Goal: Information Seeking & Learning: Check status

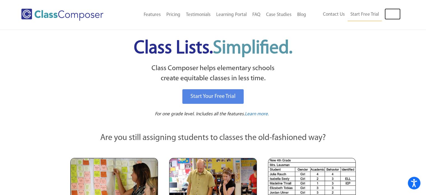
click at [399, 13] on link "Log In" at bounding box center [393, 13] width 16 height 11
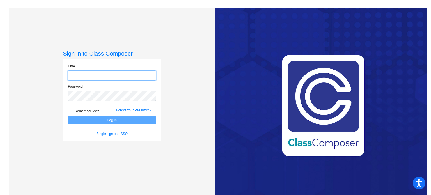
type input "[PERSON_NAME][EMAIL_ADDRESS][PERSON_NAME][DOMAIN_NAME]"
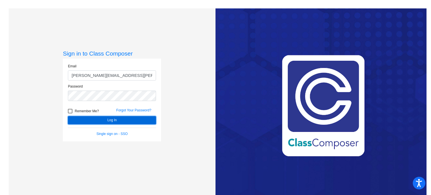
click at [108, 122] on button "Log In" at bounding box center [112, 120] width 88 height 8
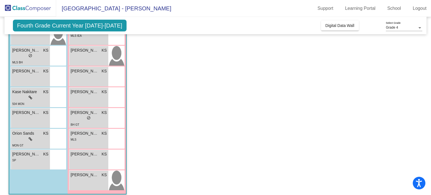
scroll to position [148, 0]
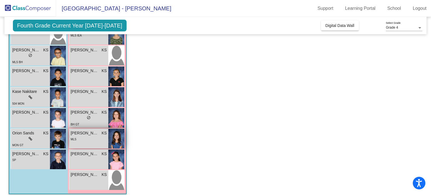
click at [98, 139] on div "MLS" at bounding box center [89, 139] width 36 height 6
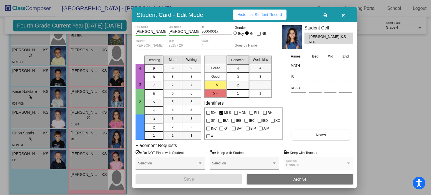
click at [261, 14] on span "Historical Student Record" at bounding box center [259, 14] width 45 height 4
click at [345, 17] on button "button" at bounding box center [343, 15] width 18 height 10
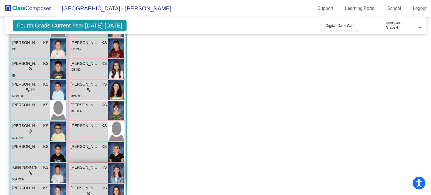
scroll to position [59, 0]
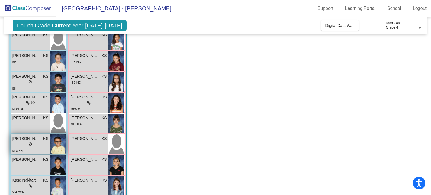
click at [40, 147] on div "MLS BH" at bounding box center [30, 150] width 36 height 6
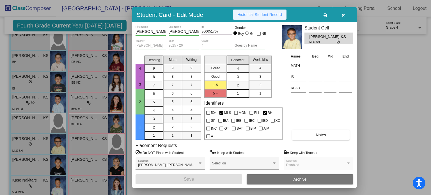
click at [259, 15] on span "Historical Student Record" at bounding box center [259, 14] width 45 height 4
click at [343, 15] on icon "button" at bounding box center [342, 15] width 3 height 4
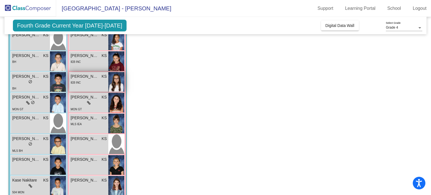
scroll to position [0, 0]
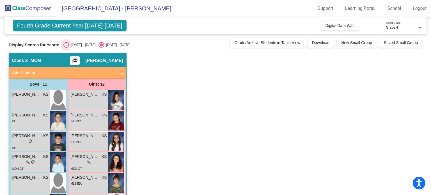
click at [68, 44] on div "Select an option" at bounding box center [66, 45] width 6 height 6
click at [66, 48] on input "[DATE] - [DATE]" at bounding box center [66, 48] width 0 height 0
radio input "true"
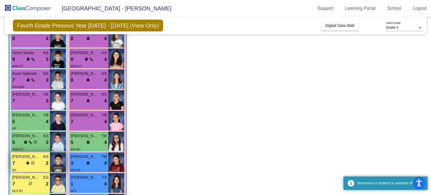
scroll to position [89, 0]
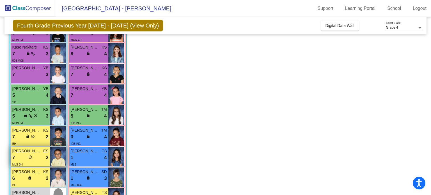
click at [36, 161] on div "MLS BH" at bounding box center [30, 164] width 36 height 6
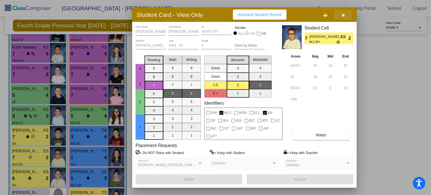
click at [342, 16] on icon "button" at bounding box center [342, 15] width 3 height 4
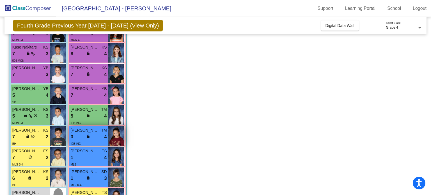
click at [88, 140] on div "IEB INC" at bounding box center [89, 143] width 36 height 6
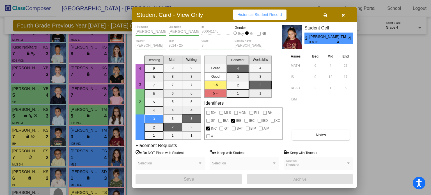
click at [262, 13] on span "Historical Student Record" at bounding box center [259, 14] width 45 height 4
click at [346, 19] on button "button" at bounding box center [343, 15] width 18 height 10
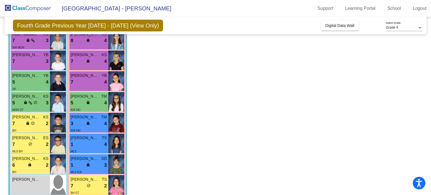
scroll to position [100, 0]
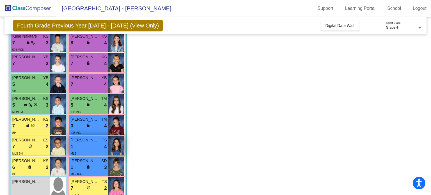
click at [117, 142] on img at bounding box center [116, 146] width 16 height 20
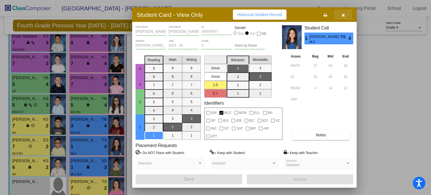
click at [341, 15] on button "button" at bounding box center [343, 15] width 18 height 10
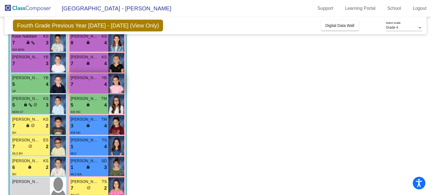
click at [99, 82] on div "7 lock do_not_disturb_alt 4" at bounding box center [89, 84] width 36 height 7
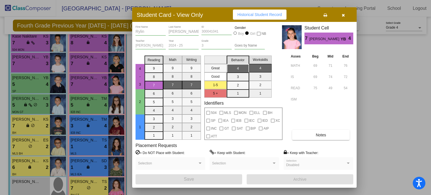
click at [248, 19] on button "Historical Student Record" at bounding box center [260, 15] width 54 height 10
click at [342, 16] on icon "button" at bounding box center [342, 15] width 3 height 4
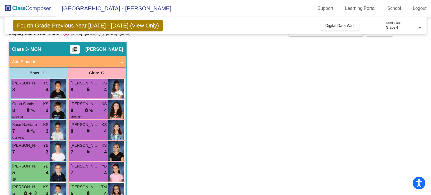
scroll to position [11, 0]
